Goal: Task Accomplishment & Management: Use online tool/utility

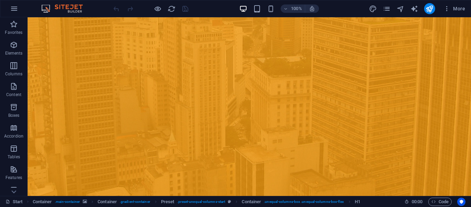
scroll to position [234, 0]
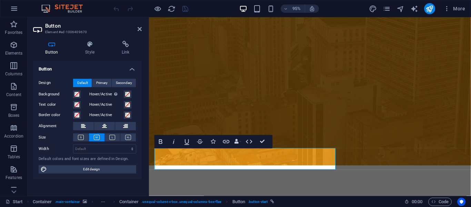
scroll to position [202, 0]
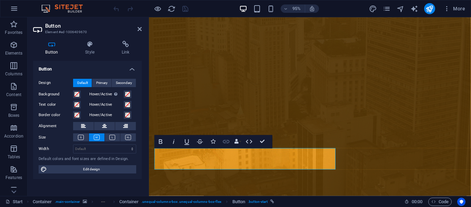
click at [225, 138] on icon "button" at bounding box center [227, 141] width 8 height 8
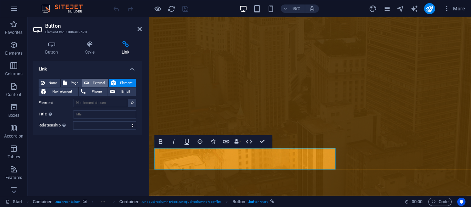
click at [96, 81] on span "External" at bounding box center [98, 83] width 15 height 8
select select "blank"
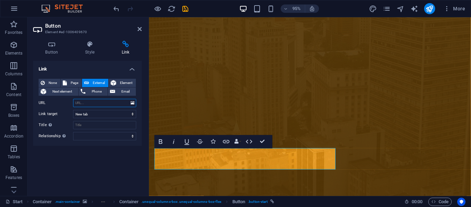
paste input "[URL][DOMAIN_NAME]<número-de-telefone>/?text=<mensagem-codificada>"
type input "[URL][DOMAIN_NAME]<número-de-telefone>/?text=<mensagem-codificada>"
paste input "[URL][DOMAIN_NAME]"
paste input "1191231-8853"
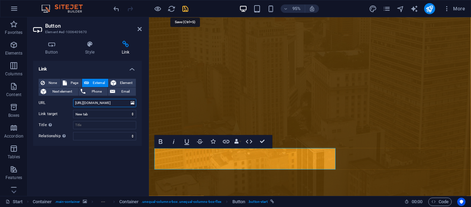
type input "[URL][DOMAIN_NAME]"
click at [186, 8] on icon "save" at bounding box center [185, 9] width 8 height 8
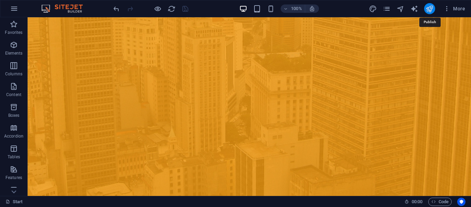
click at [426, 7] on icon "publish" at bounding box center [430, 9] width 8 height 8
